Goal: Task Accomplishment & Management: Use online tool/utility

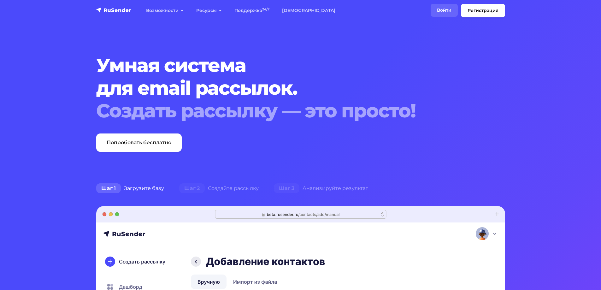
click at [450, 9] on link "Войти" at bounding box center [444, 10] width 27 height 13
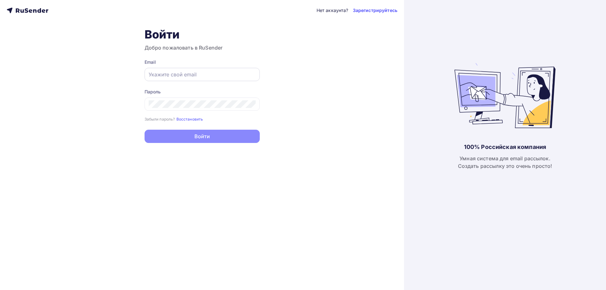
click at [230, 73] on input "text" at bounding box center [202, 75] width 107 height 8
type input "[EMAIL_ADDRESS][DOMAIN_NAME]"
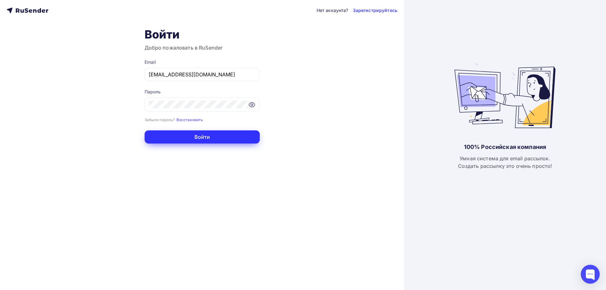
click at [214, 133] on button "Войти" at bounding box center [201, 136] width 115 height 13
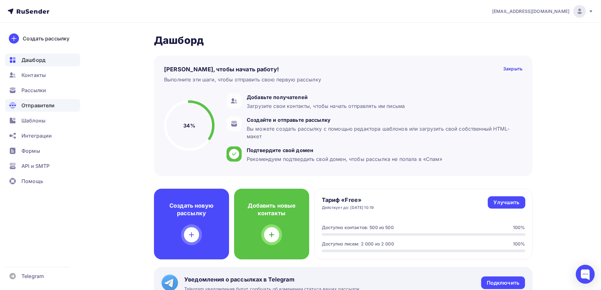
click at [56, 109] on div "Отправители" at bounding box center [42, 105] width 75 height 13
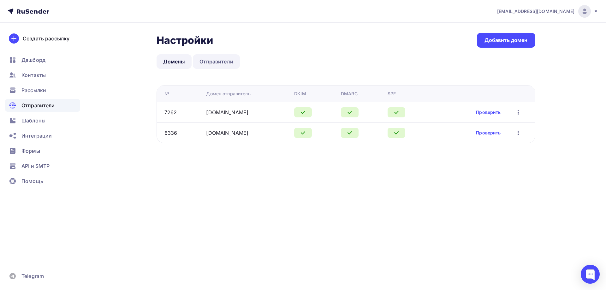
click at [225, 58] on link "Отправители" at bounding box center [216, 61] width 47 height 15
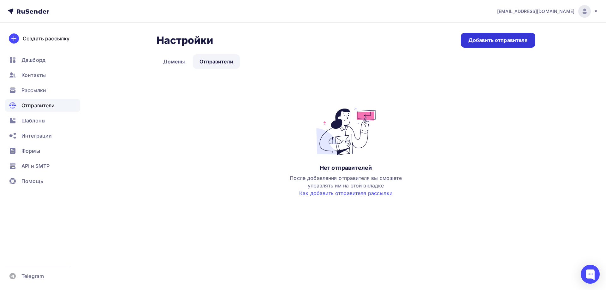
click at [511, 43] on div "Добавить отправителя" at bounding box center [497, 40] width 59 height 7
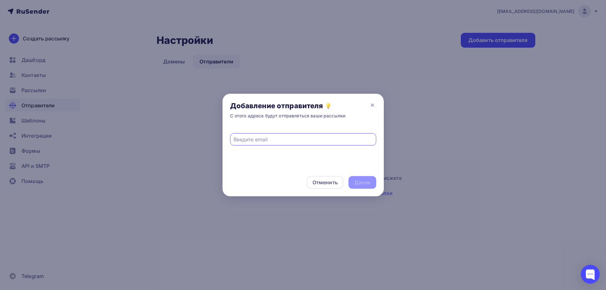
click at [322, 137] on input "text" at bounding box center [302, 140] width 139 height 8
click at [374, 101] on icon at bounding box center [373, 105] width 8 height 8
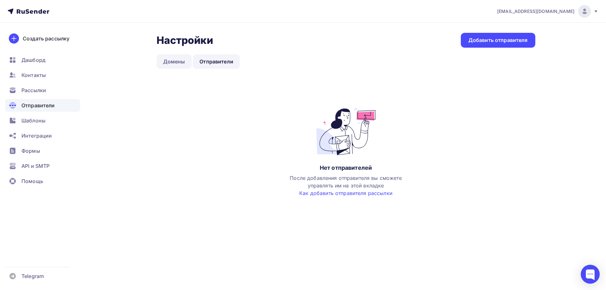
click at [162, 58] on link "Домены" at bounding box center [173, 61] width 35 height 15
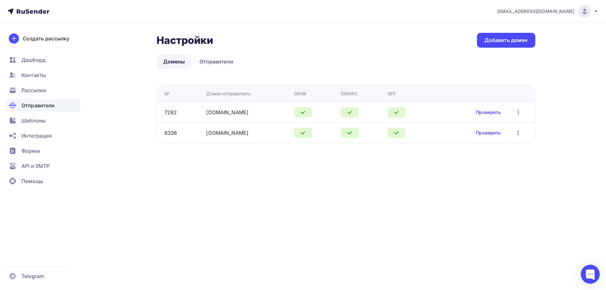
click at [233, 133] on div "centr46.ru" at bounding box center [247, 133] width 83 height 8
click at [495, 133] on link "Проверить" at bounding box center [488, 133] width 25 height 6
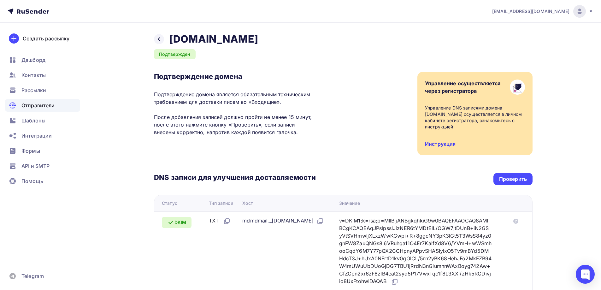
click at [451, 141] on link "Инструкция" at bounding box center [440, 144] width 31 height 6
click at [51, 163] on div "API и SMTP" at bounding box center [42, 166] width 75 height 13
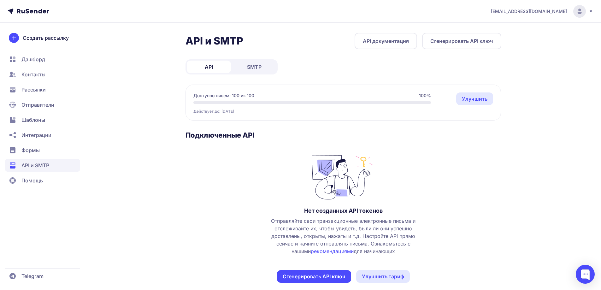
click at [272, 66] on link "SMTP" at bounding box center [254, 67] width 44 height 13
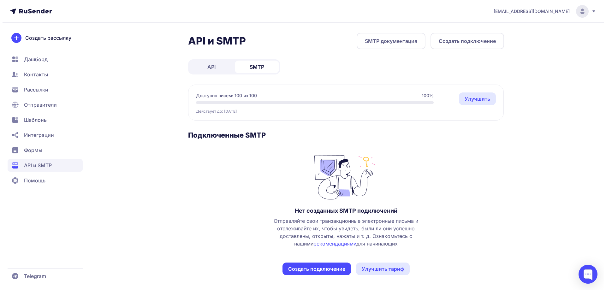
scroll to position [0, 0]
click at [317, 264] on button "Создать подключение" at bounding box center [314, 268] width 68 height 13
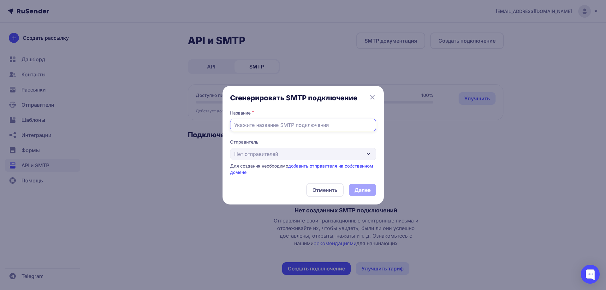
click at [314, 131] on input "text" at bounding box center [303, 125] width 146 height 13
click at [361, 150] on div "Отправитель Нет отправителей Для создания необходимо добавить отправителя на со…" at bounding box center [303, 157] width 146 height 37
click at [369, 156] on div "Отправитель Нет отправителей Для создания необходимо добавить отправителя на со…" at bounding box center [303, 157] width 146 height 37
click at [363, 166] on link "добавить отправителя на собственном домене" at bounding box center [301, 169] width 143 height 12
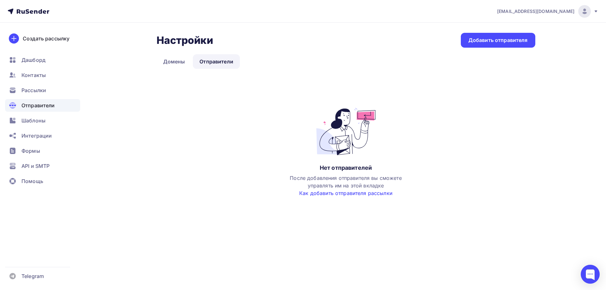
click at [351, 195] on link "Как добавить отправителя рассылки" at bounding box center [345, 193] width 93 height 6
click at [36, 65] on div "Дашборд" at bounding box center [42, 60] width 75 height 13
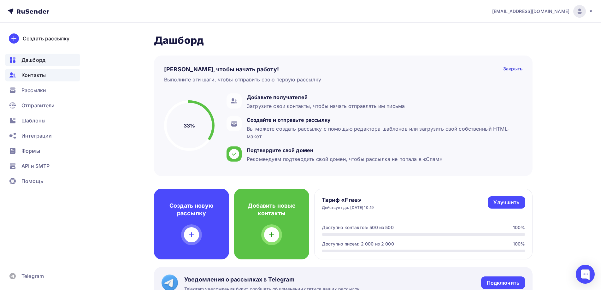
click at [36, 80] on div "Контакты" at bounding box center [42, 75] width 75 height 13
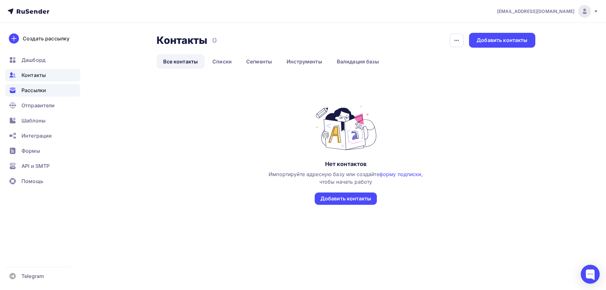
click at [36, 91] on span "Рассылки" at bounding box center [33, 90] width 25 height 8
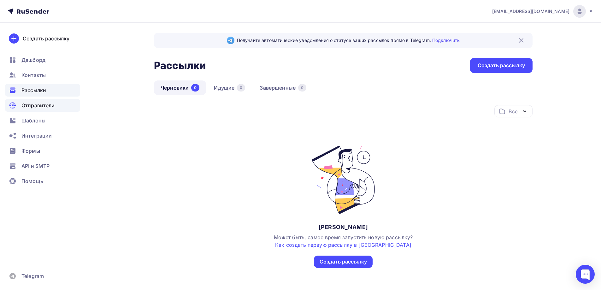
click at [36, 109] on div "Отправители" at bounding box center [42, 105] width 75 height 13
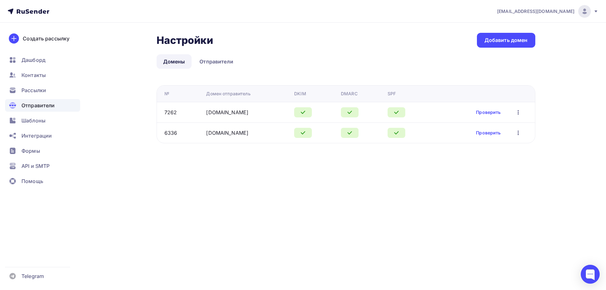
click at [224, 129] on div "centr46.ru" at bounding box center [227, 133] width 42 height 8
click at [519, 133] on icon "button" at bounding box center [518, 133] width 8 height 8
click at [35, 161] on div "API и SMTP" at bounding box center [42, 166] width 75 height 13
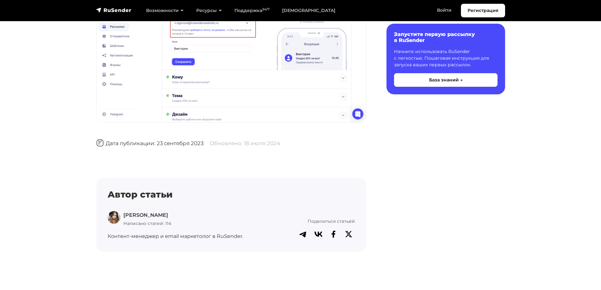
scroll to position [915, 0]
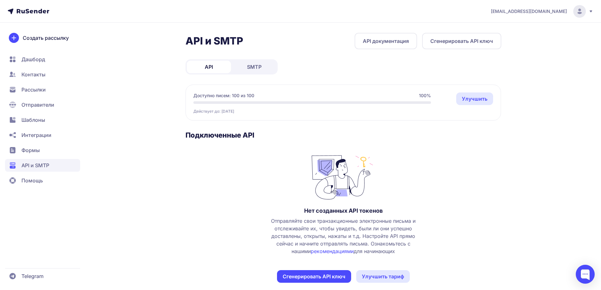
click at [257, 71] on link "SMTP" at bounding box center [254, 67] width 44 height 13
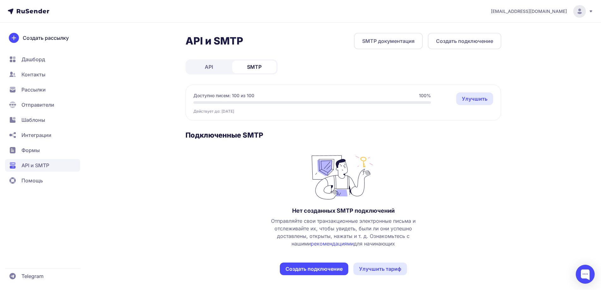
click at [334, 264] on button "Создать подключение" at bounding box center [314, 268] width 68 height 13
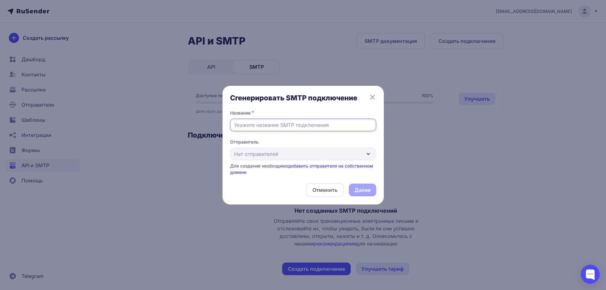
click at [351, 123] on input "text" at bounding box center [303, 125] width 146 height 13
click at [364, 163] on link "добавить отправителя на собственном домене" at bounding box center [301, 169] width 143 height 12
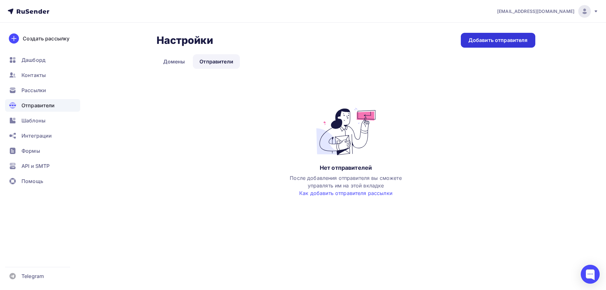
click at [491, 41] on div "Добавить отправителя" at bounding box center [497, 40] width 59 height 7
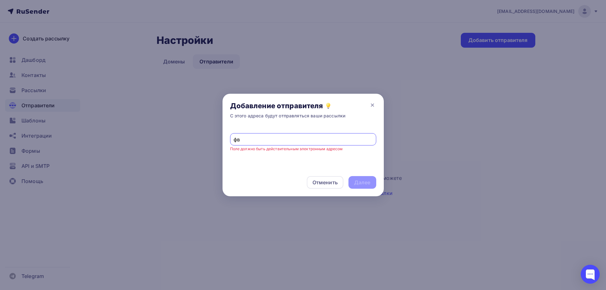
type input "ф"
type input "admin_it46@centr46.ru"
click at [362, 180] on div "Далее" at bounding box center [362, 182] width 16 height 7
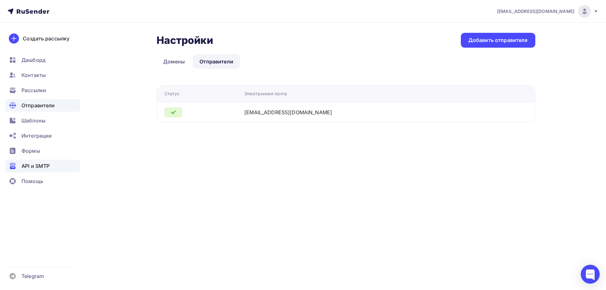
click at [45, 164] on span "API и SMTP" at bounding box center [35, 166] width 28 height 8
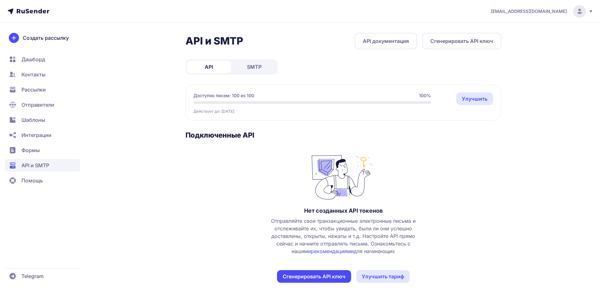
click at [246, 70] on link "SMTP" at bounding box center [254, 67] width 44 height 13
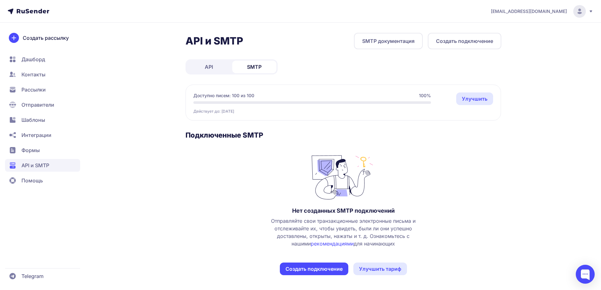
click at [443, 44] on button "Создать подключение" at bounding box center [465, 41] width 74 height 16
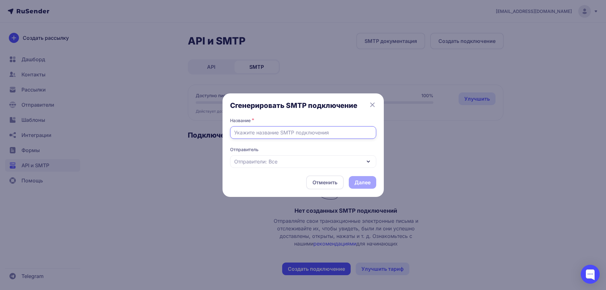
click at [324, 131] on input "text" at bounding box center [303, 132] width 146 height 13
click at [326, 163] on div "Отправители: Все" at bounding box center [303, 161] width 146 height 13
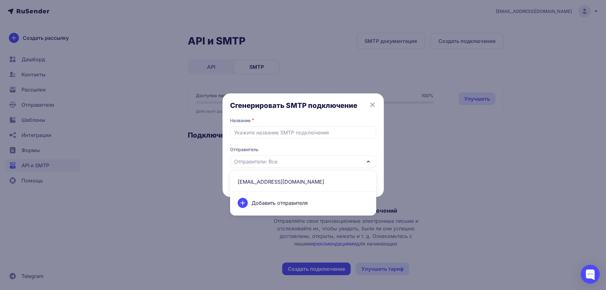
click at [320, 182] on span "[EMAIL_ADDRESS][DOMAIN_NAME]" at bounding box center [303, 181] width 139 height 15
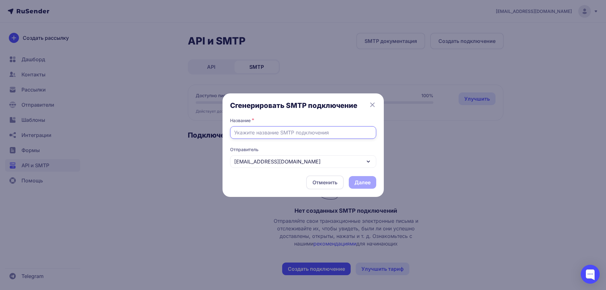
click at [313, 133] on input "text" at bounding box center [303, 132] width 146 height 13
type input "s"
click at [246, 136] on input "Cent46" at bounding box center [303, 132] width 146 height 13
type input "Centr46"
click at [360, 181] on button "Далее" at bounding box center [362, 182] width 27 height 13
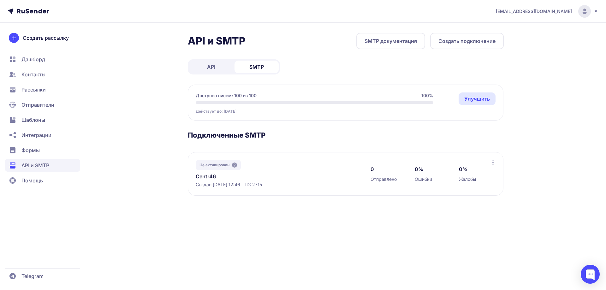
click at [231, 166] on div "Не активирован" at bounding box center [218, 165] width 45 height 10
click at [233, 165] on icon at bounding box center [234, 164] width 5 height 5
click at [219, 166] on span "Не активирован" at bounding box center [214, 164] width 30 height 5
click at [416, 39] on link "SMTP документация" at bounding box center [390, 41] width 69 height 16
click at [585, 271] on div at bounding box center [590, 274] width 19 height 19
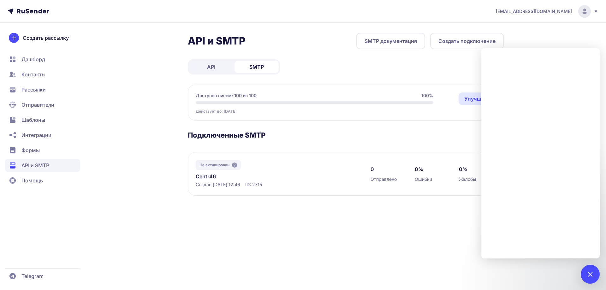
click at [235, 174] on link "Centr46" at bounding box center [260, 177] width 129 height 8
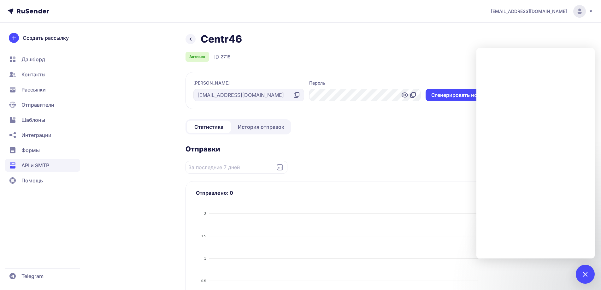
click at [294, 96] on icon at bounding box center [296, 96] width 4 height 4
click at [333, 50] on div "Centr46 Активен ID 2715" at bounding box center [344, 47] width 316 height 29
click at [585, 267] on div at bounding box center [585, 274] width 19 height 19
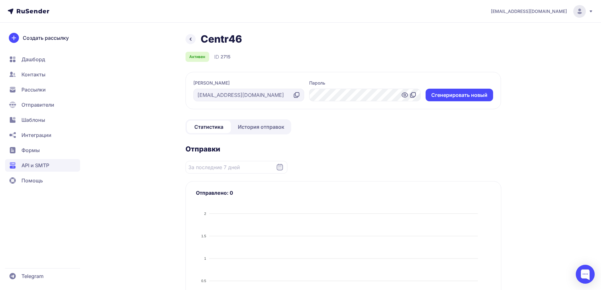
click at [62, 165] on span "API и SMTP" at bounding box center [42, 165] width 75 height 13
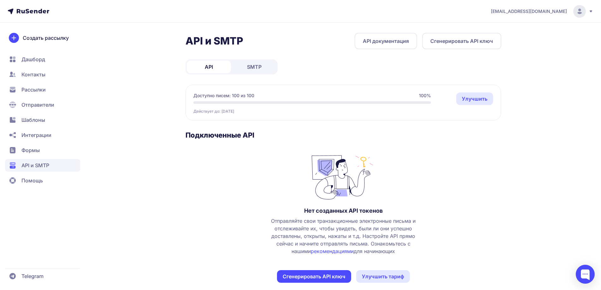
click at [410, 39] on link "API документация" at bounding box center [386, 41] width 62 height 16
click at [265, 62] on link "SMTP" at bounding box center [254, 67] width 44 height 13
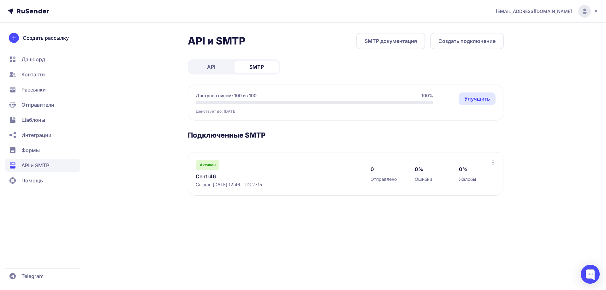
click at [390, 42] on link "SMTP документация" at bounding box center [390, 41] width 69 height 16
click at [223, 168] on div "Активен Centr46 Создан 09.10.2025, 12:46 ID: 2715" at bounding box center [277, 174] width 162 height 28
click at [211, 175] on link "Centr46" at bounding box center [260, 177] width 129 height 8
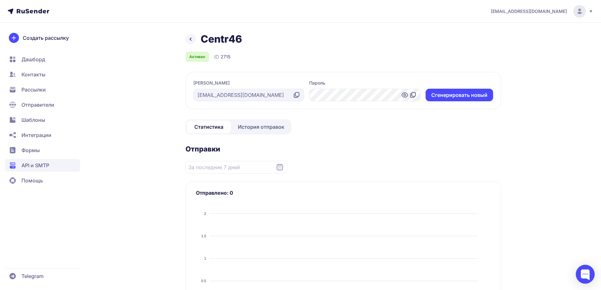
click at [299, 92] on icon at bounding box center [297, 95] width 8 height 8
click at [405, 96] on icon at bounding box center [405, 95] width 2 height 2
click at [412, 96] on icon at bounding box center [414, 94] width 4 height 4
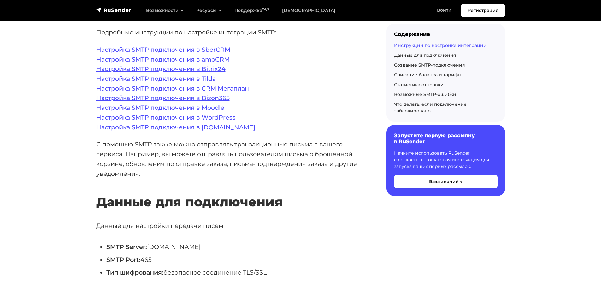
scroll to position [189, 0]
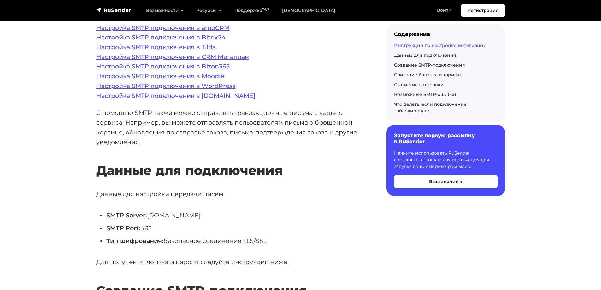
drag, startPoint x: 204, startPoint y: 216, endPoint x: 149, endPoint y: 216, distance: 54.9
click at [149, 216] on li "SMTP Server: [DOMAIN_NAME]" at bounding box center [236, 215] width 260 height 10
copy li "[DOMAIN_NAME]"
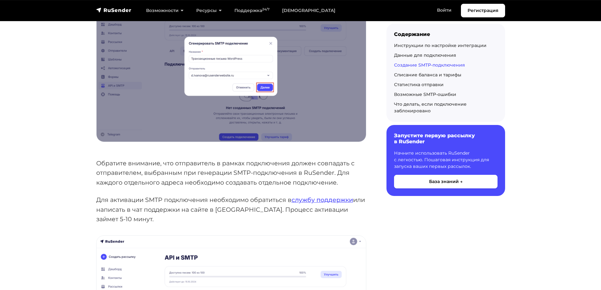
scroll to position [915, 0]
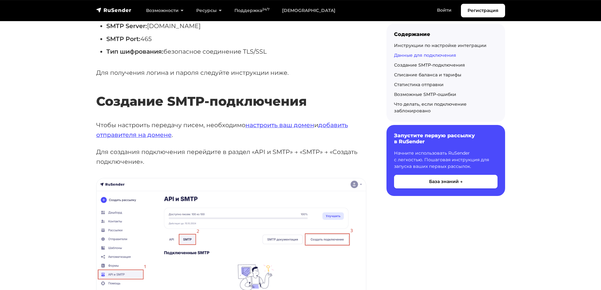
scroll to position [315, 0]
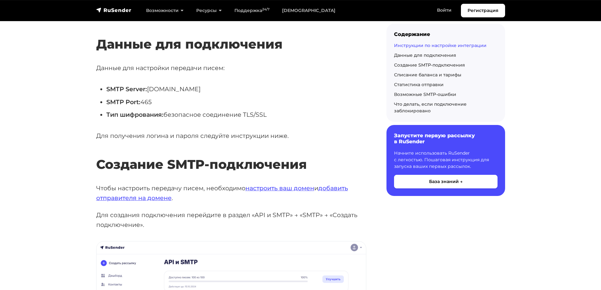
drag, startPoint x: 195, startPoint y: 89, endPoint x: 150, endPoint y: 91, distance: 45.8
click at [150, 91] on li "SMTP Server: [DOMAIN_NAME]" at bounding box center [236, 89] width 260 height 10
copy li "[DOMAIN_NAME]"
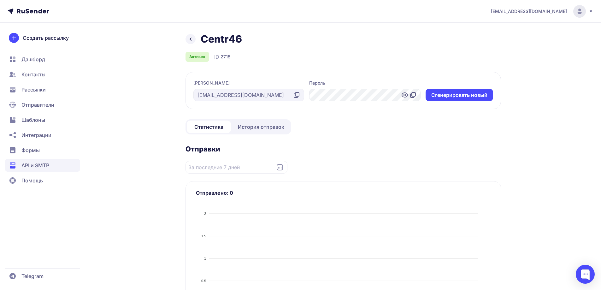
click at [189, 39] on icon at bounding box center [191, 39] width 8 height 8
